Goal: Task Accomplishment & Management: Use online tool/utility

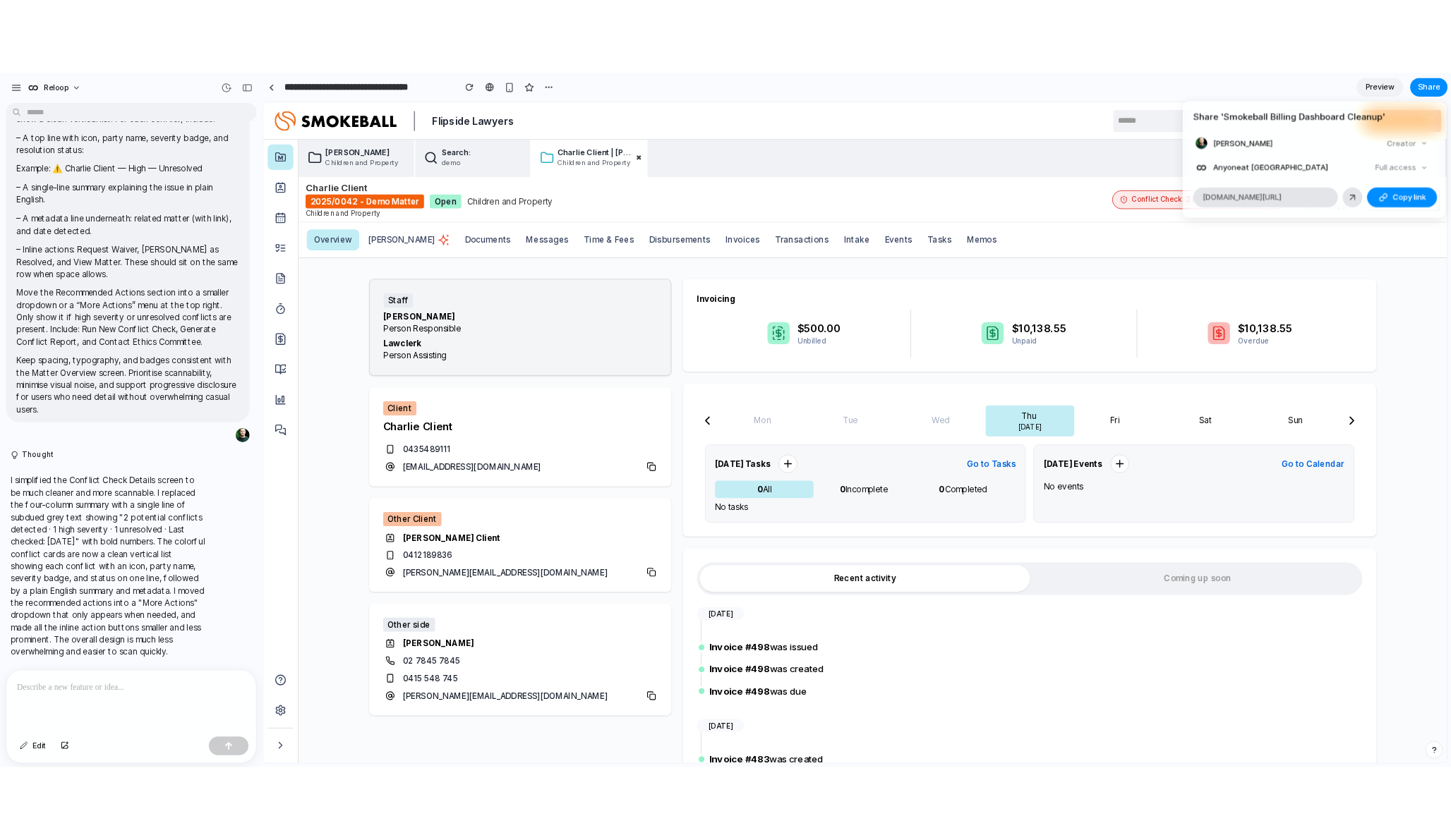
scroll to position [4841, 0]
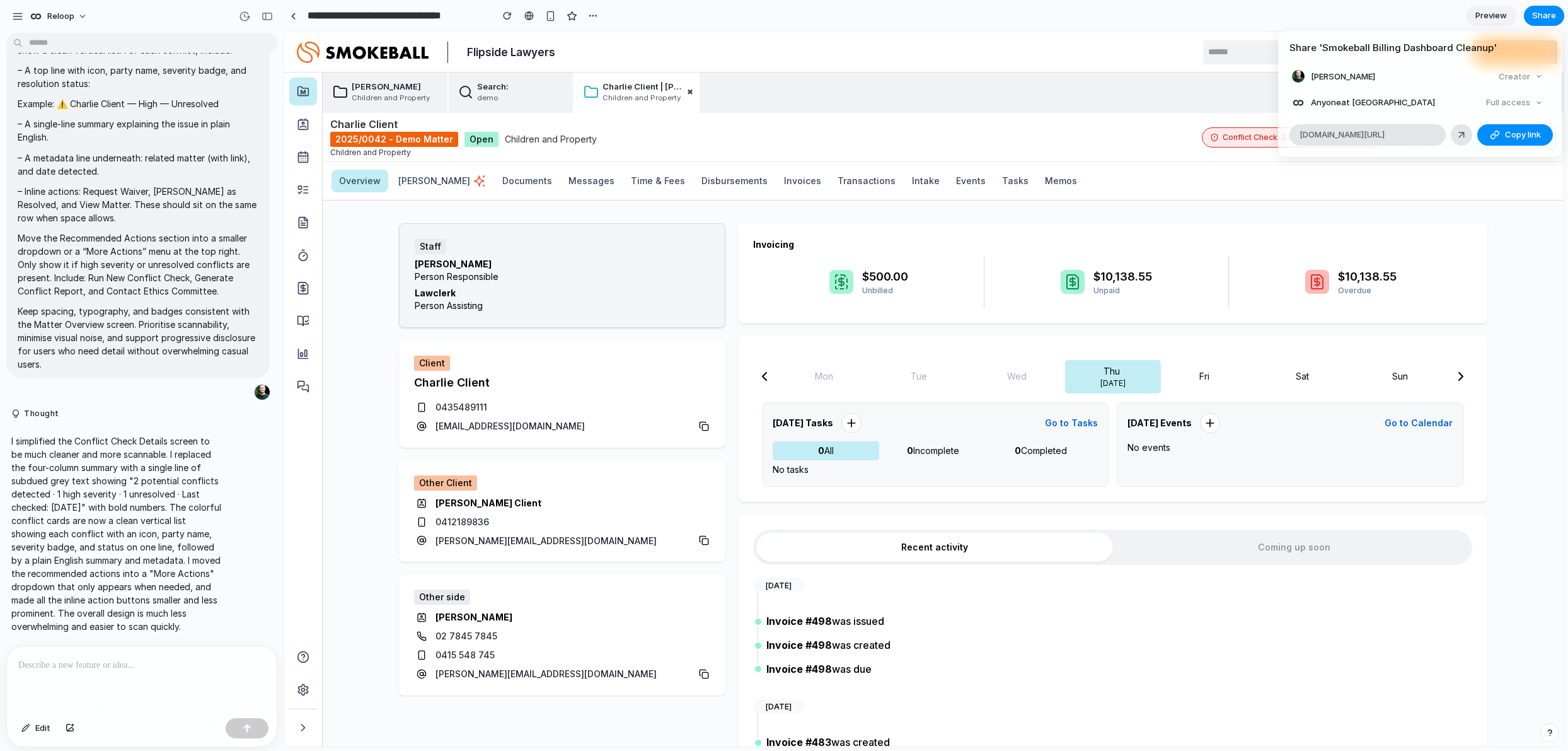
click at [1091, 87] on div "Share ' Smokeball Billing Dashboard Cleanup ' [PERSON_NAME] Creator Anyone at R…" at bounding box center [784, 376] width 1568 height 751
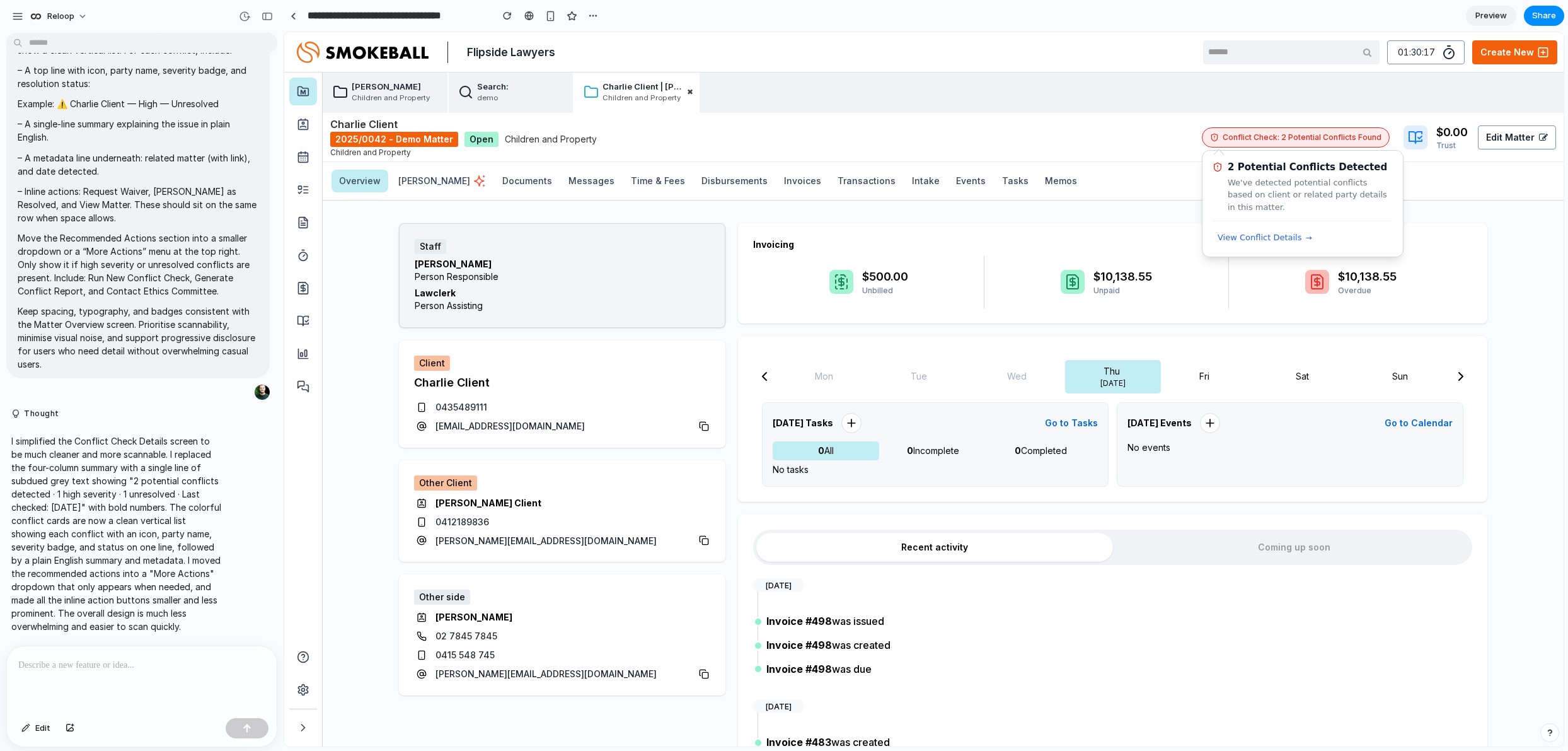
click at [1091, 137] on span "Conflict Check: 2 Potential Conflicts Found" at bounding box center [1302, 137] width 159 height 11
click at [1091, 236] on span "View Conflict Details" at bounding box center [1260, 237] width 85 height 13
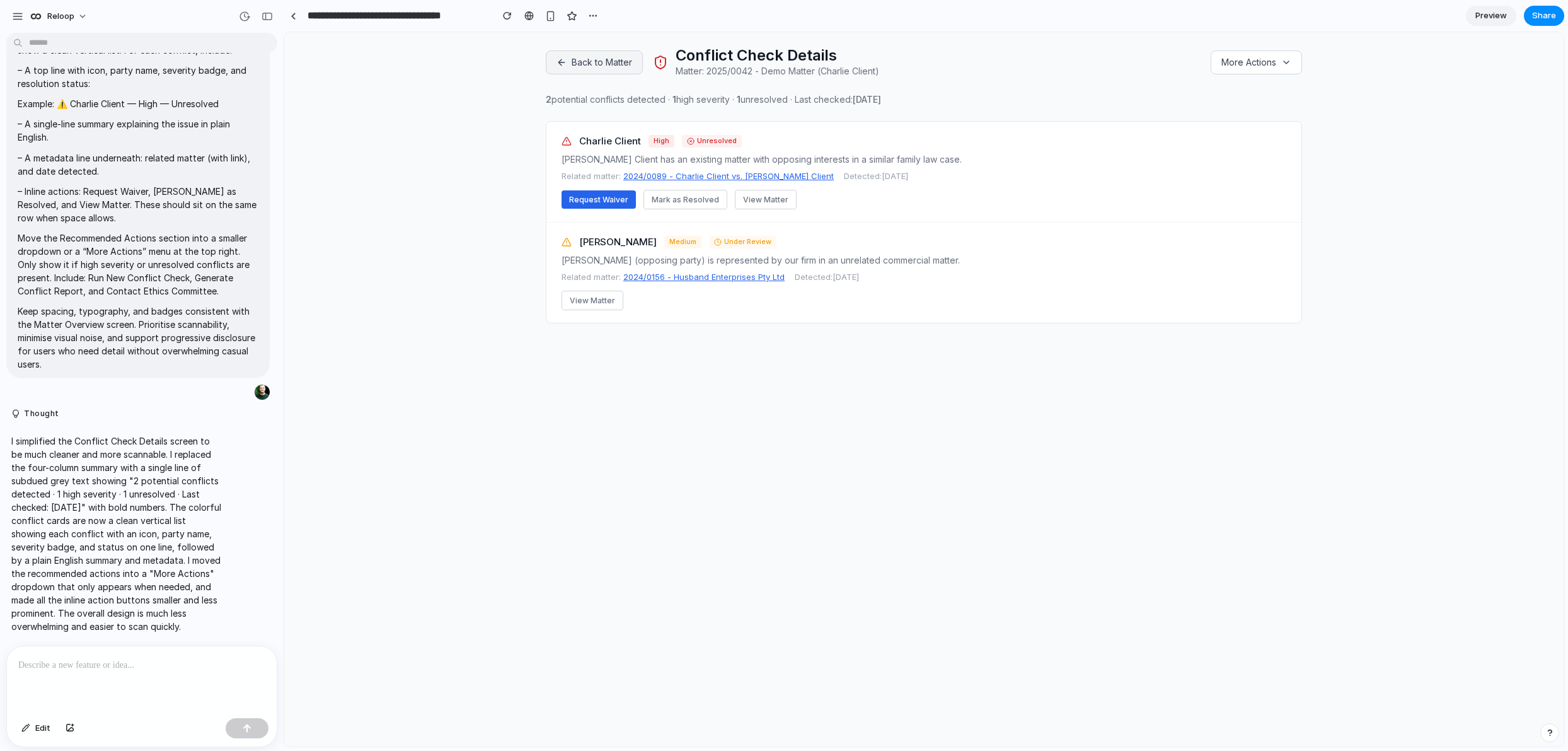
click at [600, 60] on button "Back to Matter" at bounding box center [594, 62] width 97 height 24
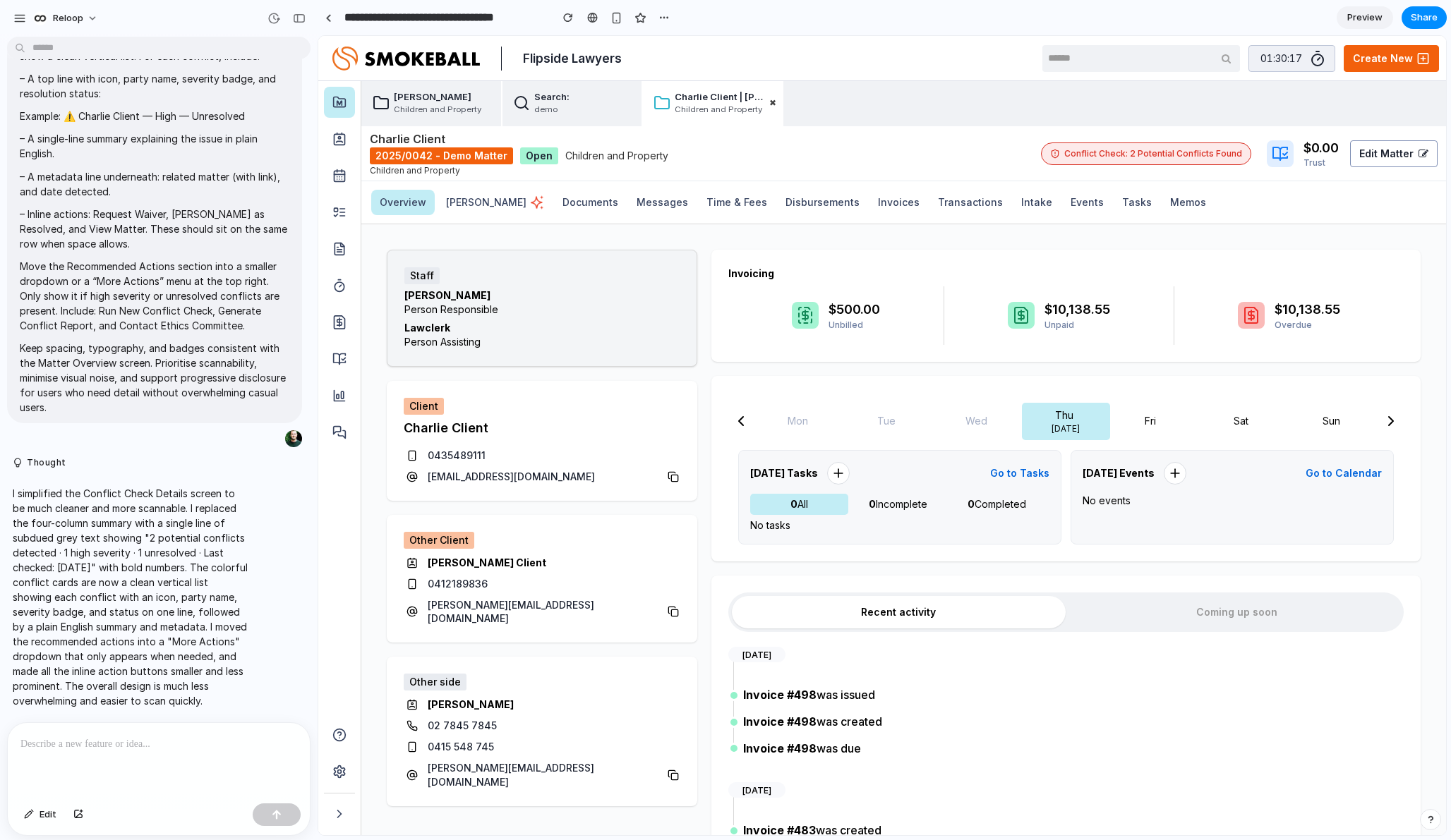
click at [1222, 64] on span "01:30:17" at bounding box center [1281, 59] width 41 height 14
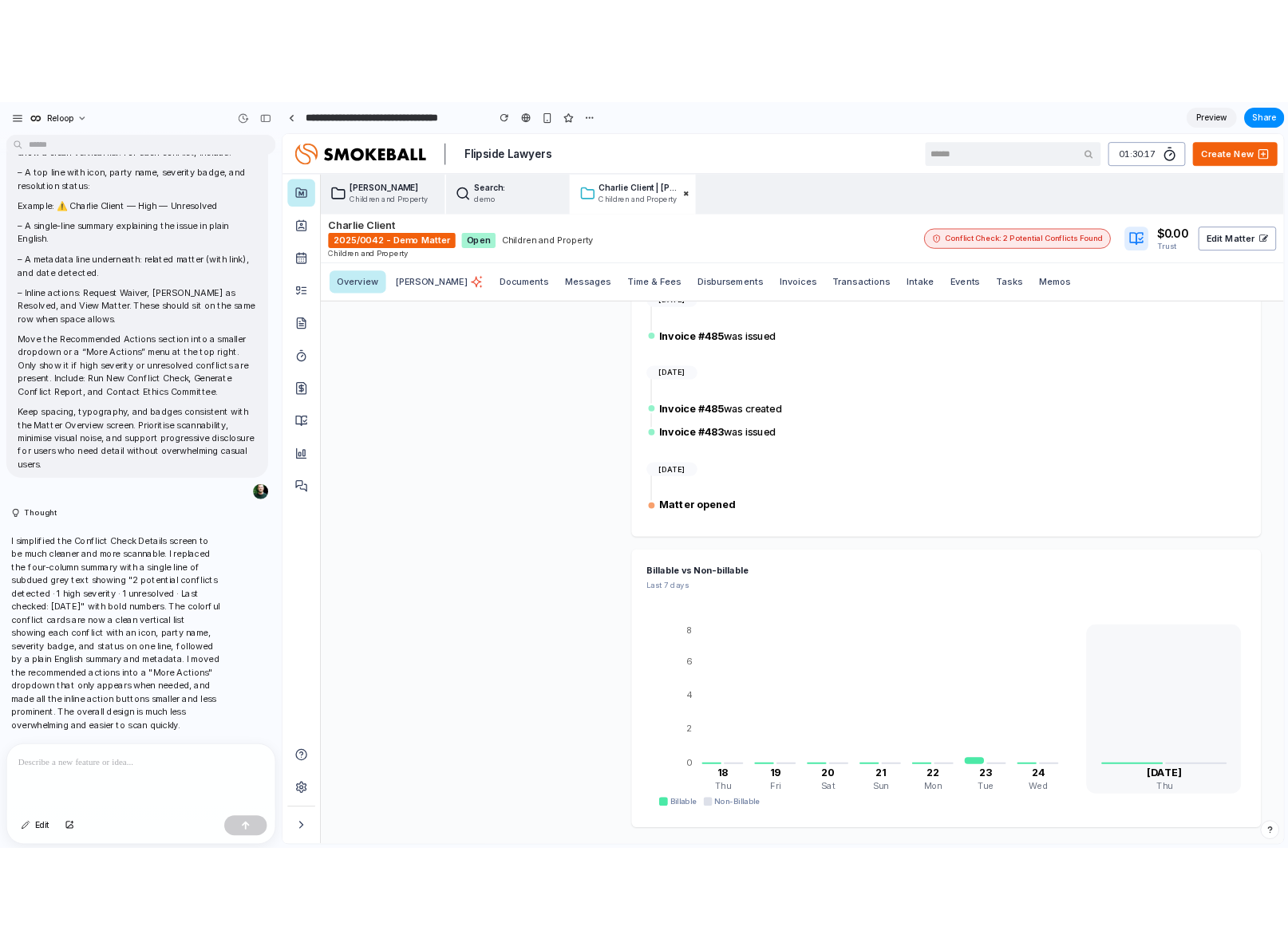
scroll to position [0, 0]
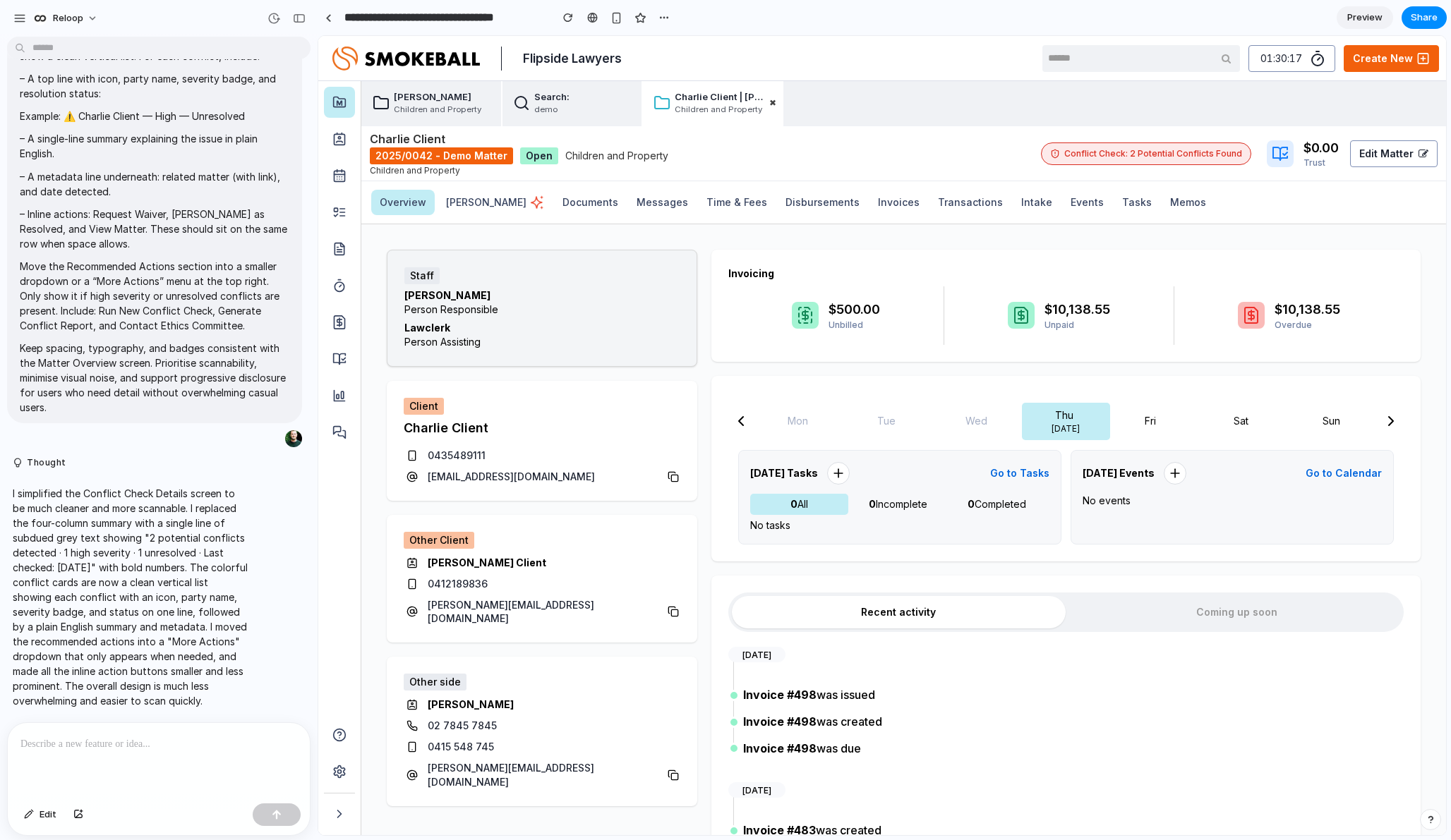
click at [1222, 25] on link "Preview" at bounding box center [1365, 18] width 56 height 22
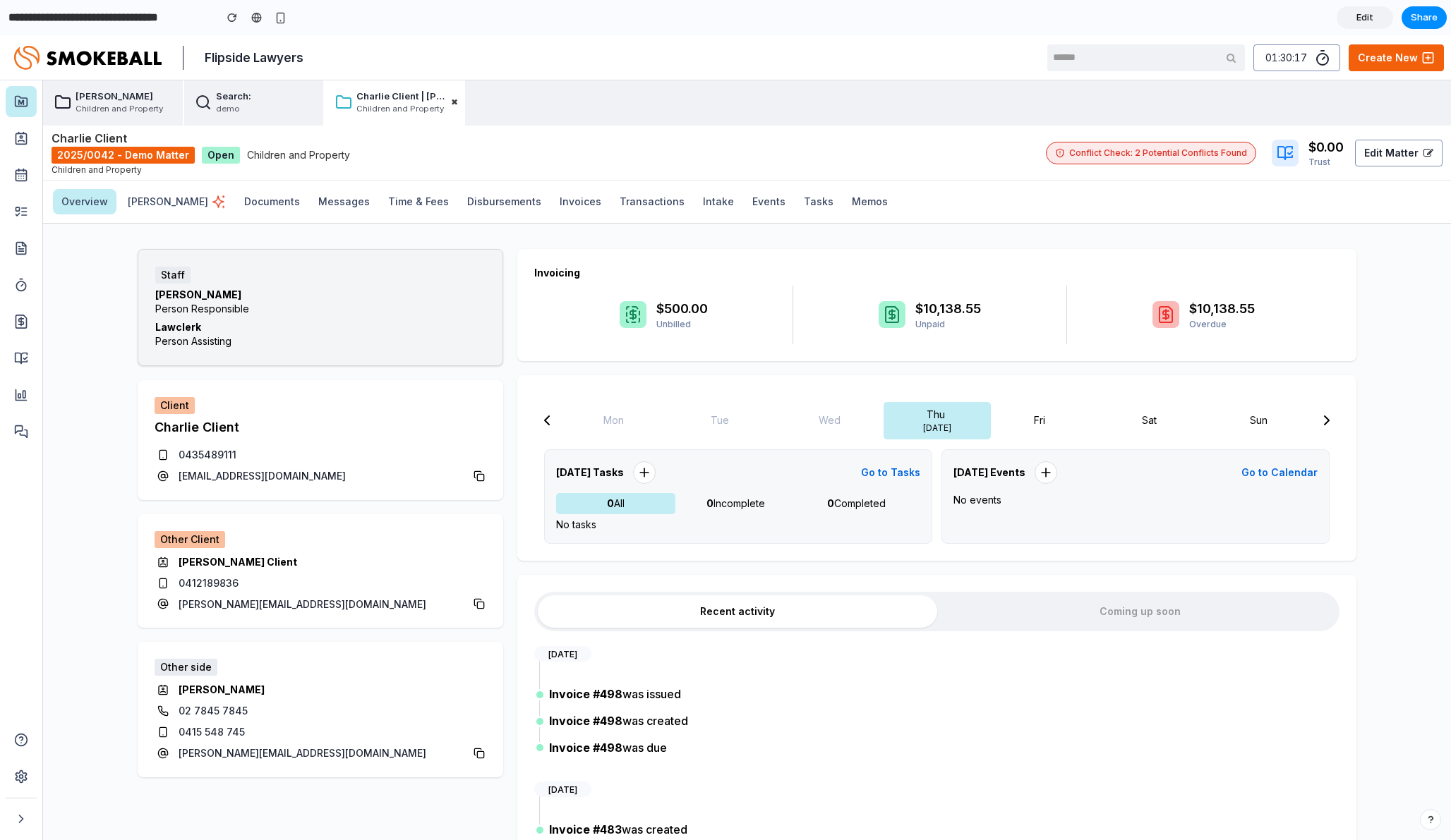
click at [1222, 61] on div "Flipside Lawyers 01:30:17 Create New" at bounding box center [726, 58] width 1451 height 45
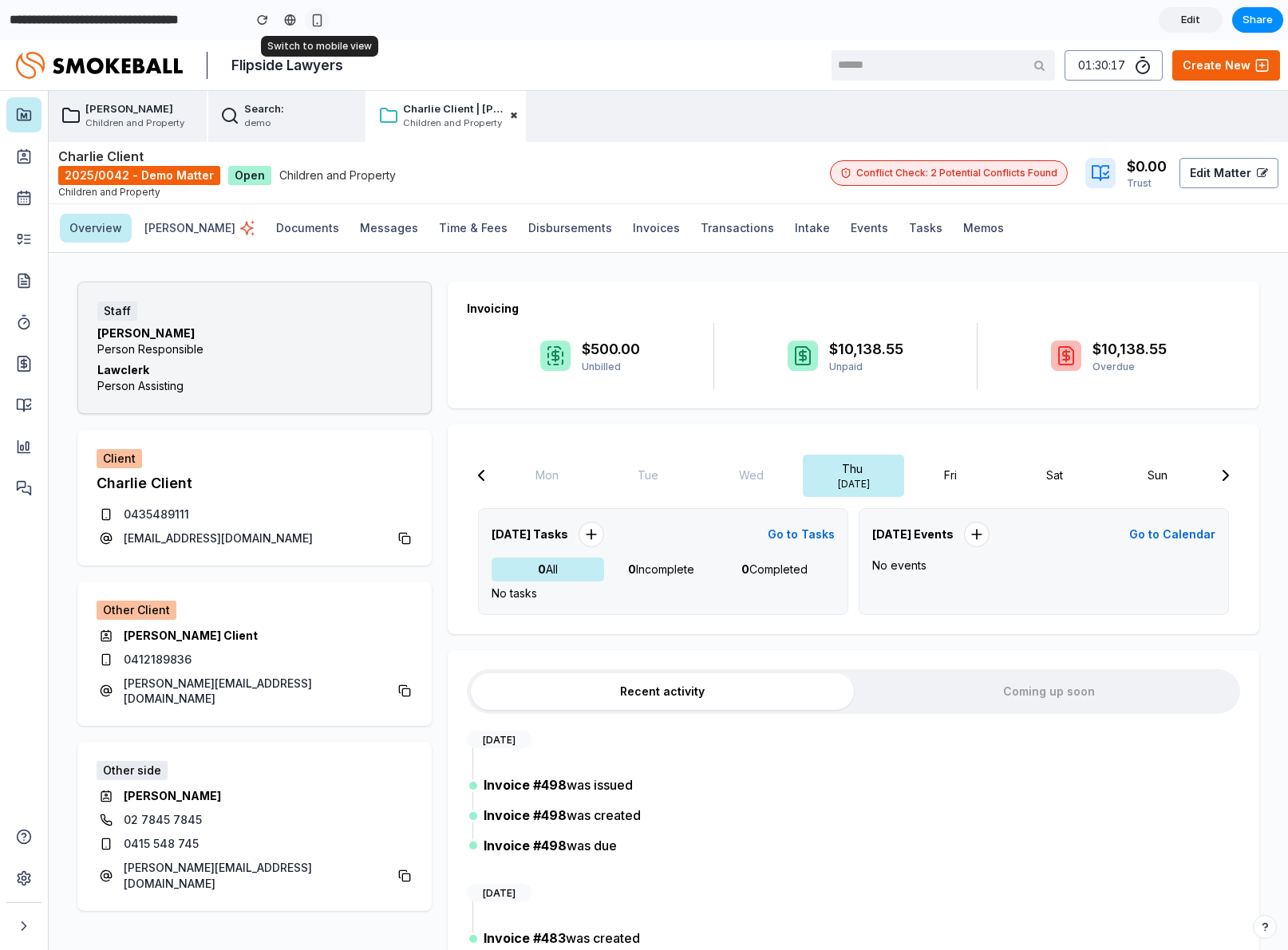
click at [317, 17] on div "button" at bounding box center [317, 20] width 13 height 13
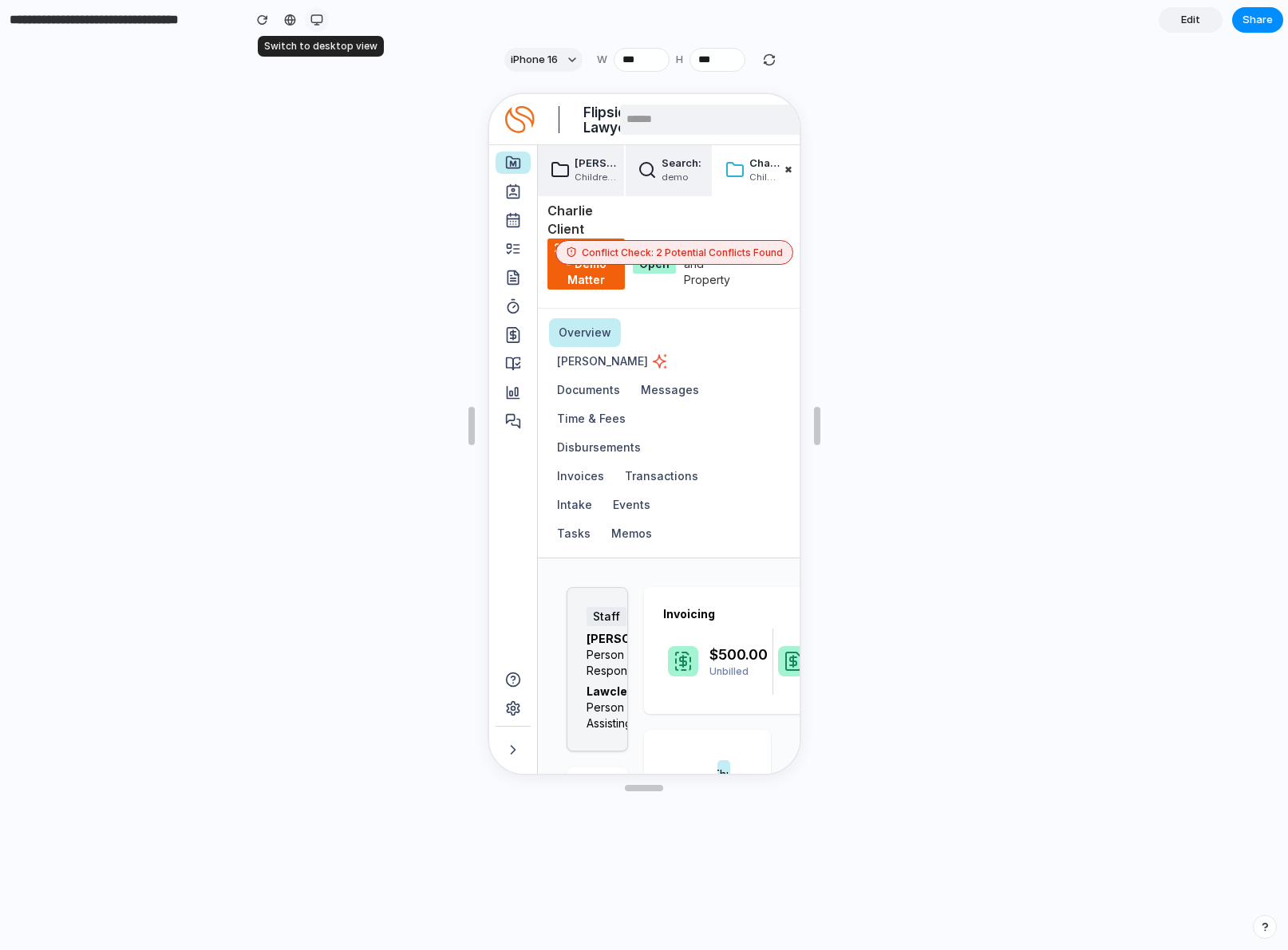
click at [313, 18] on button "button" at bounding box center [317, 20] width 24 height 24
